Goal: Check status: Check status

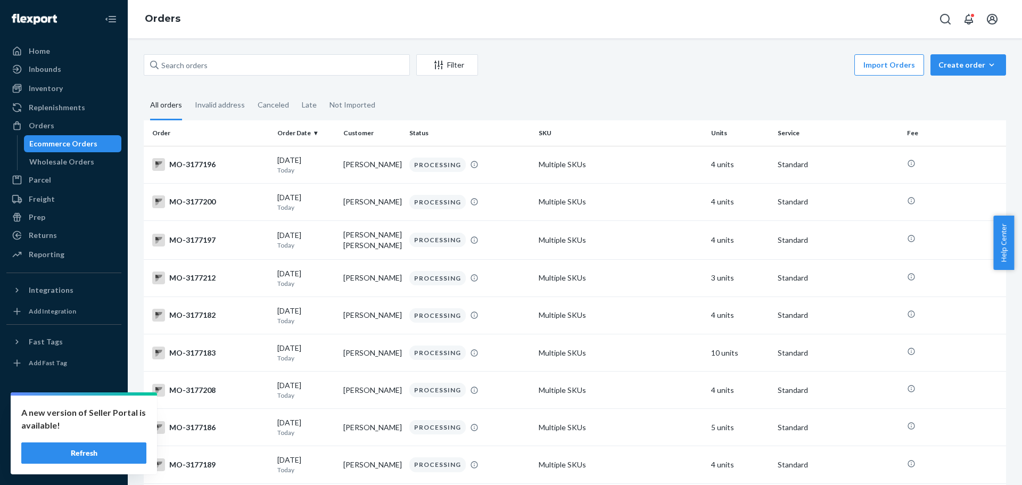
click at [459, 16] on div "Orders" at bounding box center [575, 19] width 894 height 38
click at [788, 64] on div "Import Orders Create order Ecommerce order Removal order" at bounding box center [745, 66] width 522 height 24
click at [783, 71] on div "Import Orders Create order Ecommerce order Removal order" at bounding box center [745, 66] width 522 height 24
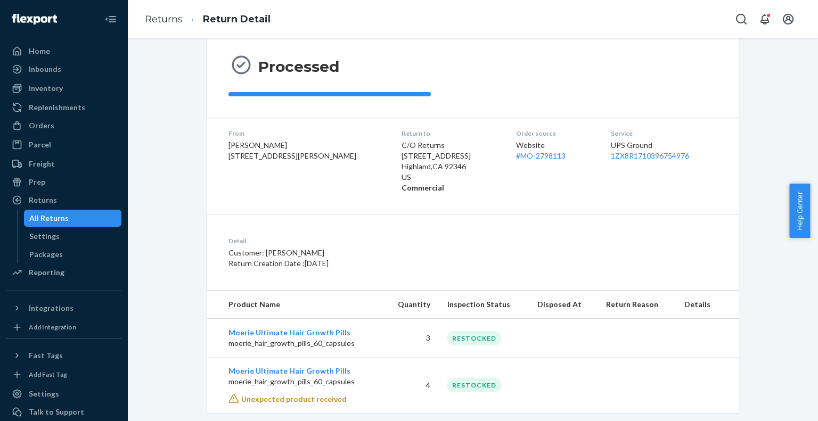
scroll to position [116, 0]
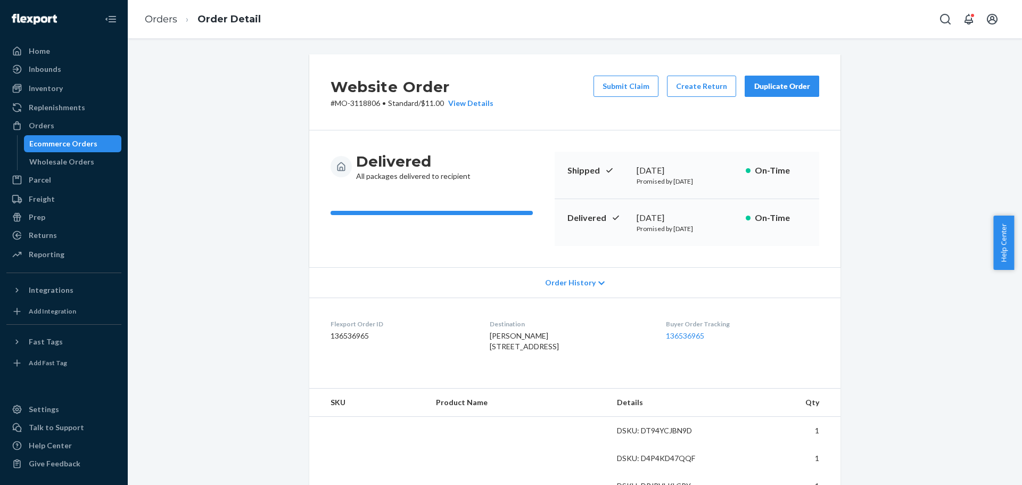
click at [513, 39] on div "Website Order # MO-3118806 • Standard / $11.00 View Details Submit Claim Create…" at bounding box center [575, 261] width 894 height 447
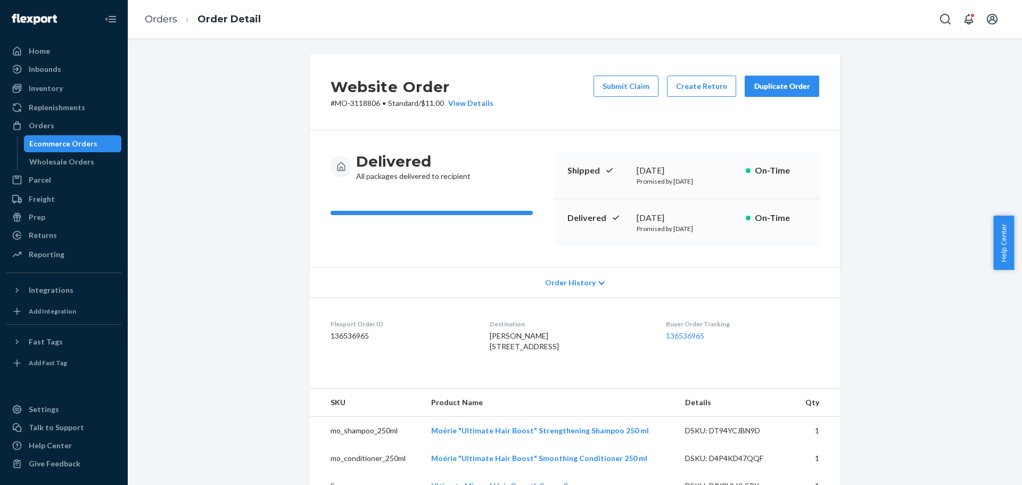
click at [498, 336] on span "Leslie Hernandez Valdes 2735 E Trail St Dodge City, KS 67801-9042 US" at bounding box center [524, 341] width 69 height 20
drag, startPoint x: 270, startPoint y: 245, endPoint x: 282, endPoint y: 249, distance: 12.3
click at [270, 245] on div "Website Order # MO-3118806 • Standard / $11.00 View Details Submit Claim Create…" at bounding box center [575, 452] width 878 height 796
click at [887, 96] on div "Website Order # MO-3118806 • Standard / $11.00 View Details Submit Claim Create…" at bounding box center [575, 452] width 878 height 796
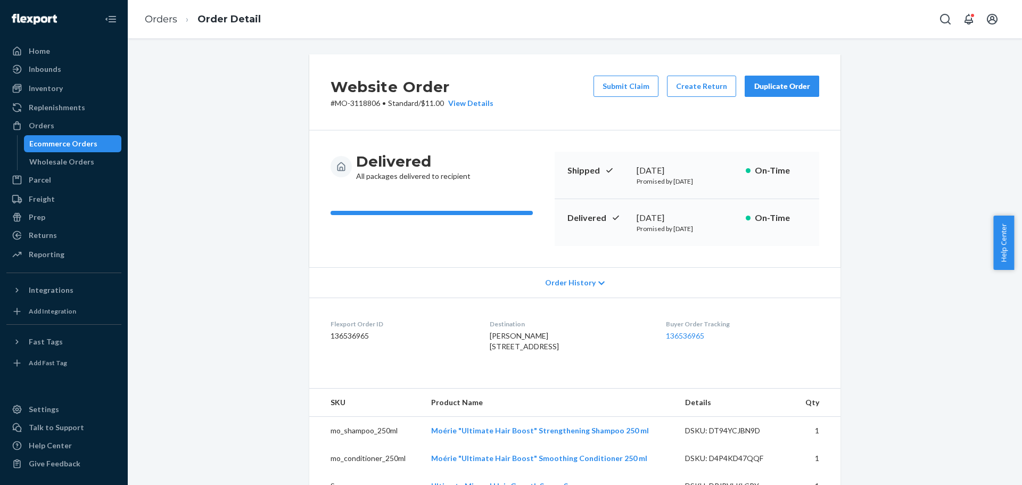
click at [188, 192] on div "Website Order # MO-3118806 • Standard / $11.00 View Details Submit Claim Create…" at bounding box center [575, 452] width 878 height 796
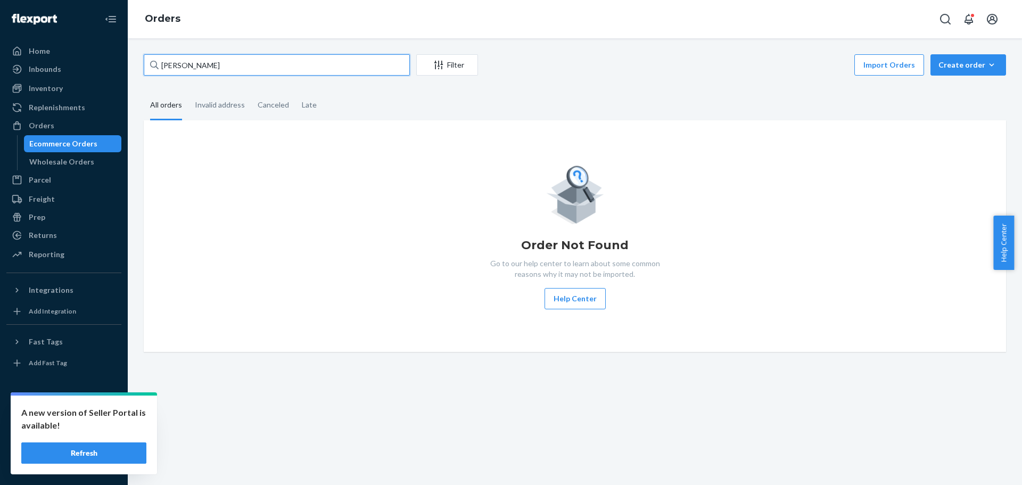
click at [199, 60] on input "Mandy Reitemeier" at bounding box center [277, 64] width 266 height 21
paste input "2000000082"
drag, startPoint x: 644, startPoint y: 94, endPoint x: 635, endPoint y: 100, distance: 10.5
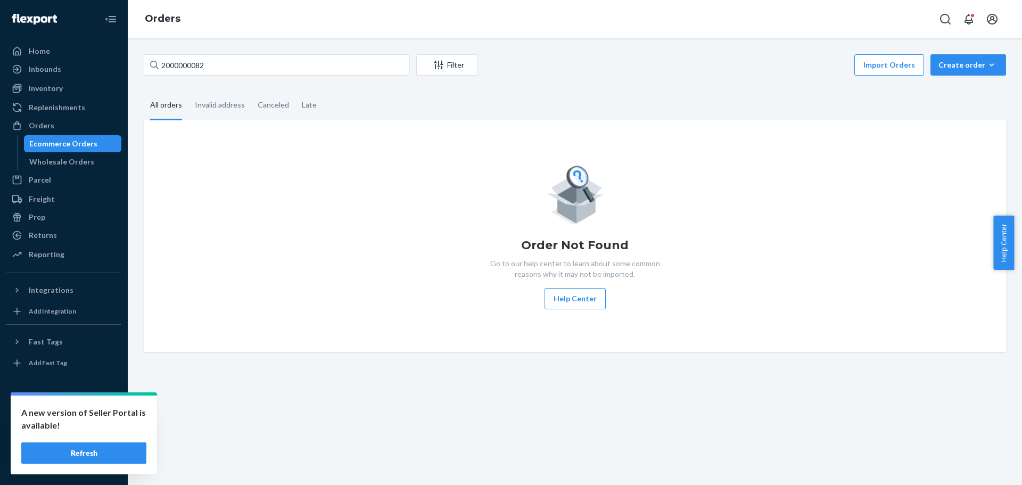
click at [643, 94] on fieldset "All orders Invalid address Canceled Late" at bounding box center [575, 105] width 862 height 29
click at [249, 72] on input "2000000082" at bounding box center [277, 64] width 266 height 21
click at [201, 70] on input "2000000082" at bounding box center [277, 64] width 266 height 21
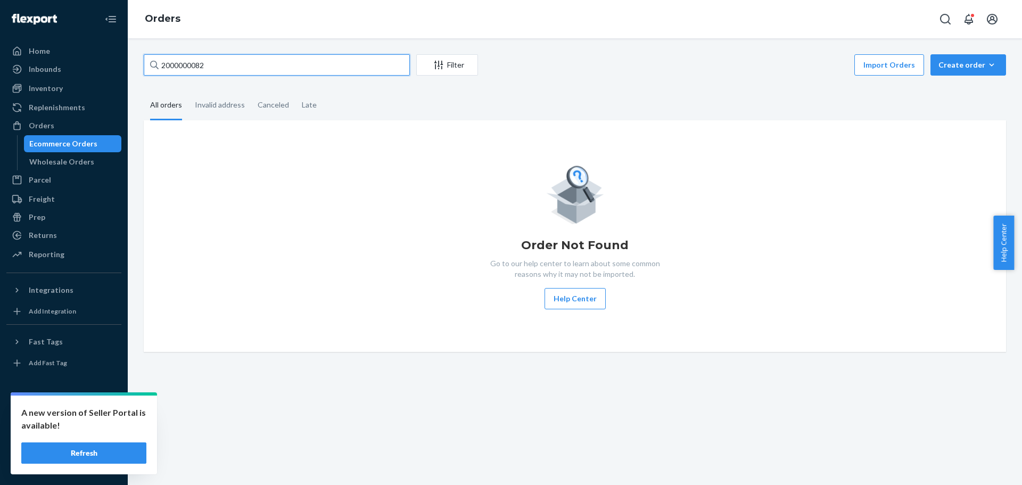
click at [201, 70] on input "2000000082" at bounding box center [277, 64] width 266 height 21
paste input "Mandy Reitemeier"
type input "Mandy Reitemeier"
drag, startPoint x: 765, startPoint y: 98, endPoint x: 760, endPoint y: 110, distance: 13.1
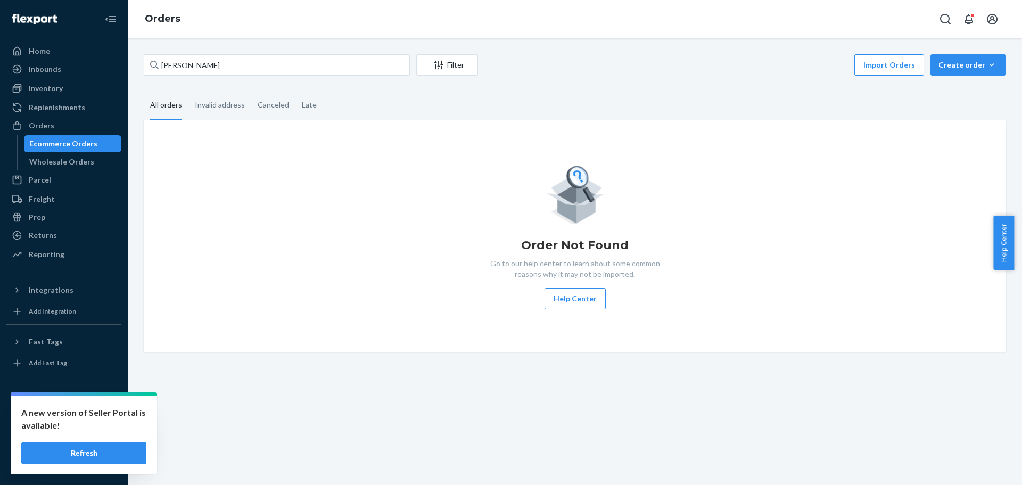
click at [765, 98] on fieldset "All orders Invalid address Canceled Late" at bounding box center [575, 105] width 862 height 29
